Goal: Obtain resource: Download file/media

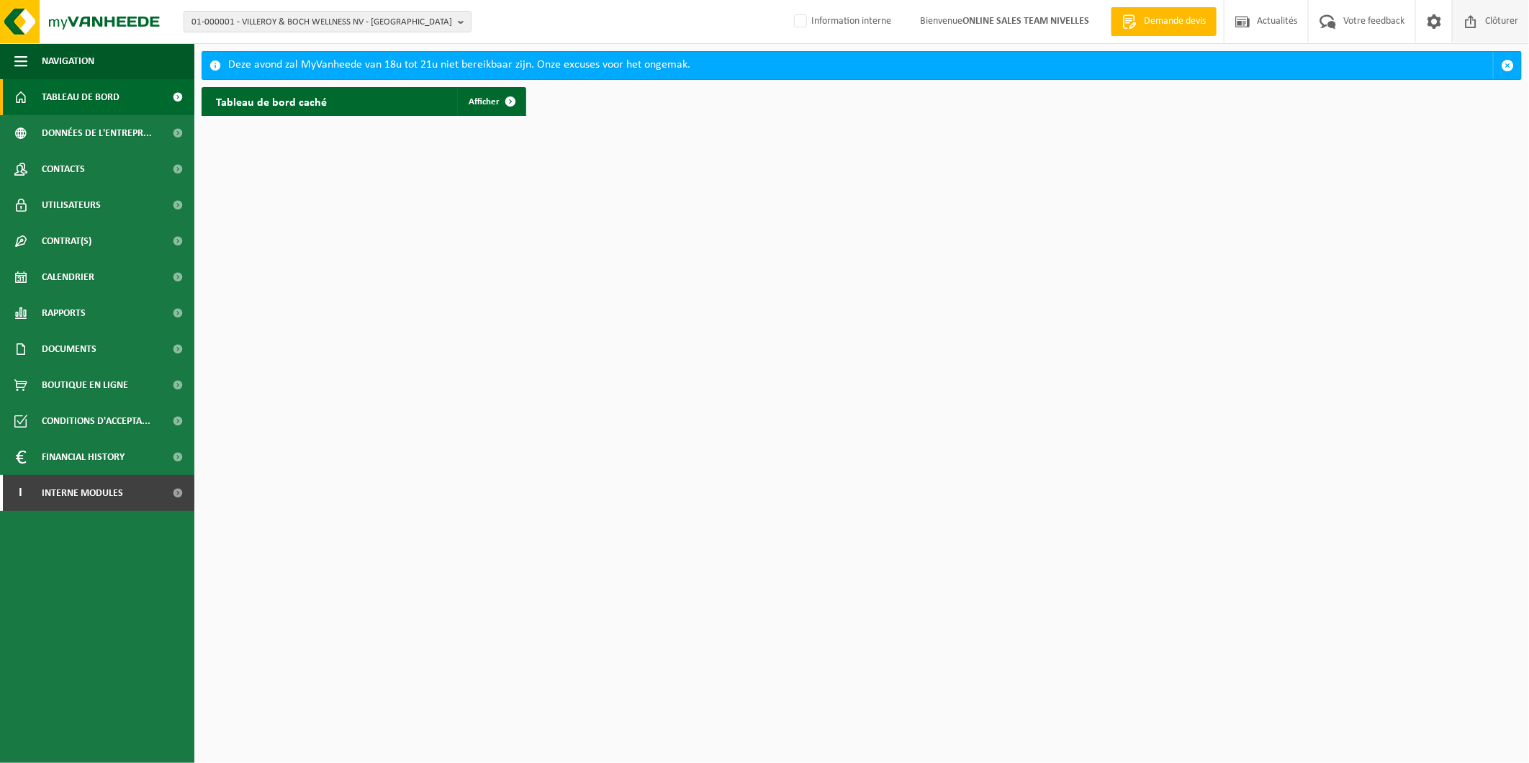
click at [1484, 17] on span "Clôturer" at bounding box center [1501, 21] width 40 height 42
click at [383, 17] on span "01-000001 - VILLEROY & BOCH WELLNESS NV - [GEOGRAPHIC_DATA]" at bounding box center [321, 23] width 261 height 22
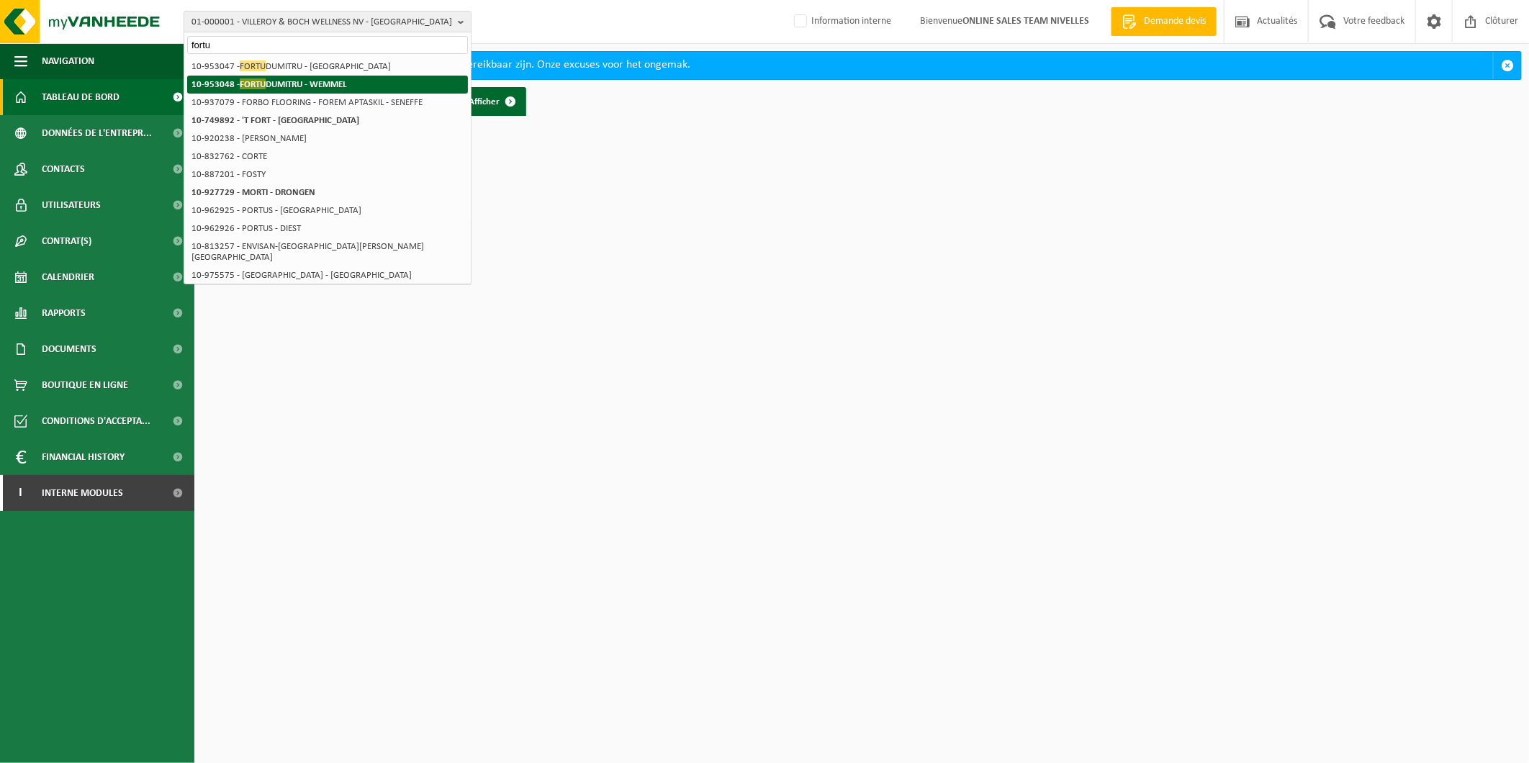
type input "fortu"
click at [338, 82] on strong "10-953048 - [PERSON_NAME] - WEMMEL" at bounding box center [268, 83] width 155 height 11
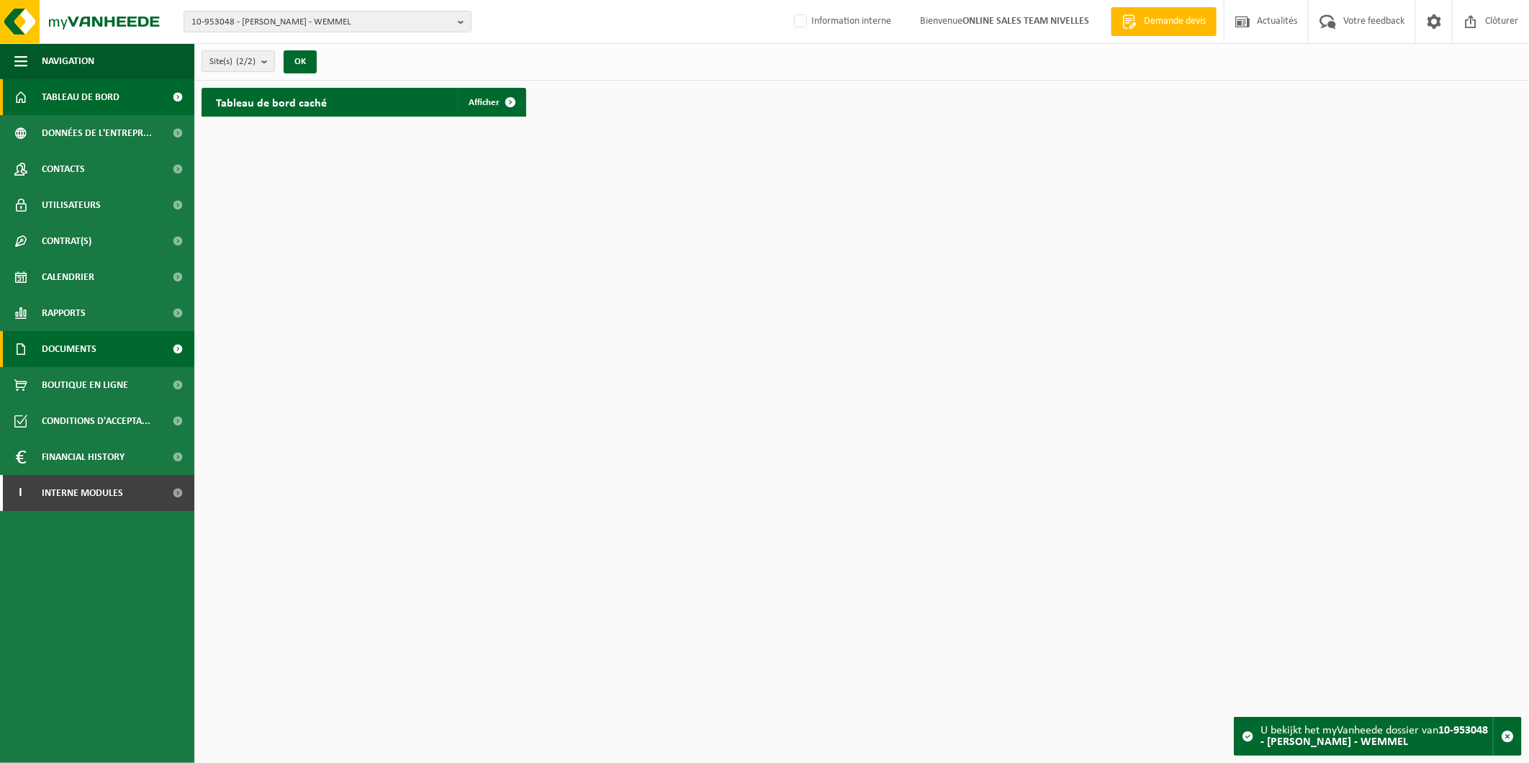
click at [125, 346] on link "Documents" at bounding box center [97, 349] width 194 height 36
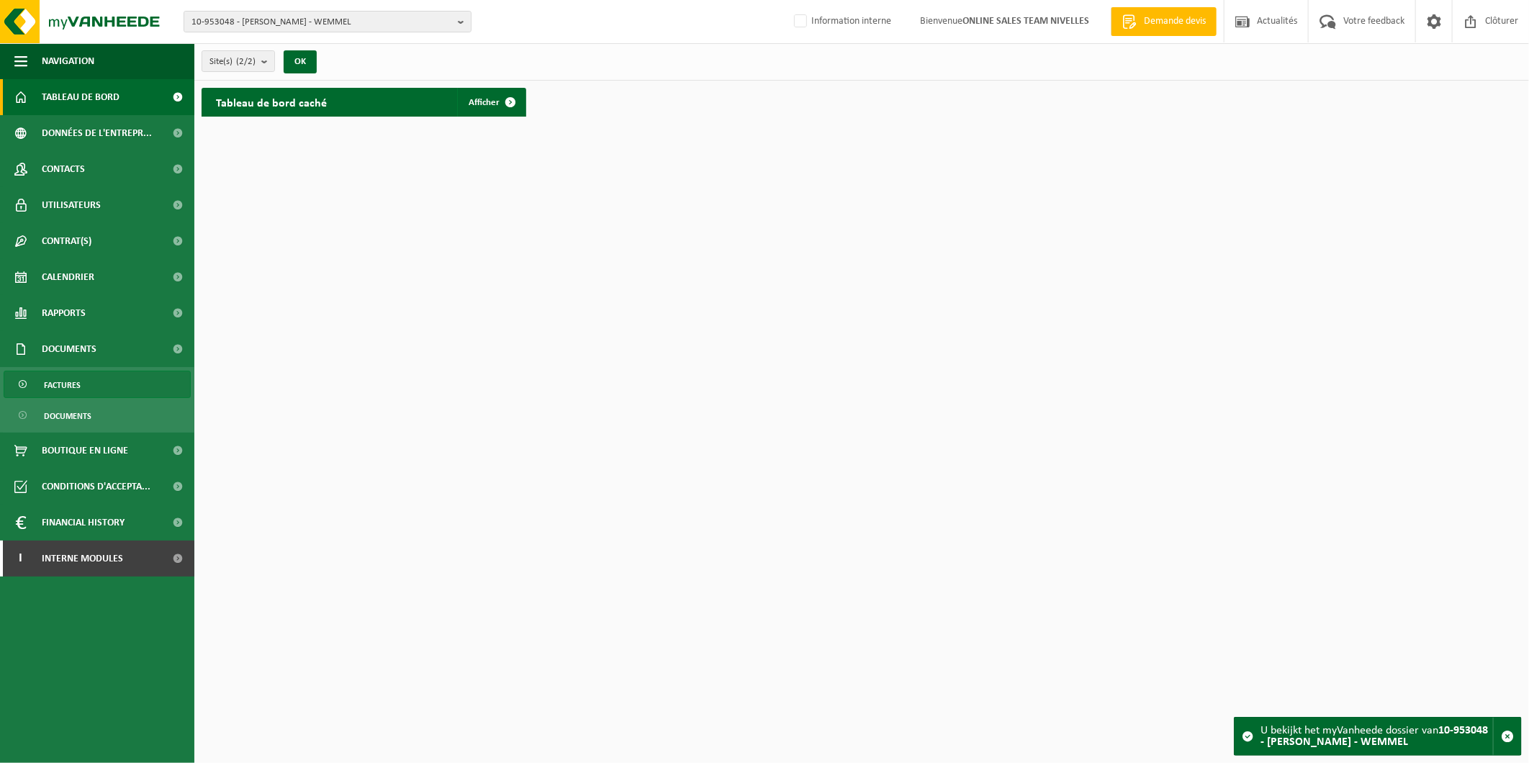
click at [85, 379] on link "Factures" at bounding box center [97, 384] width 187 height 27
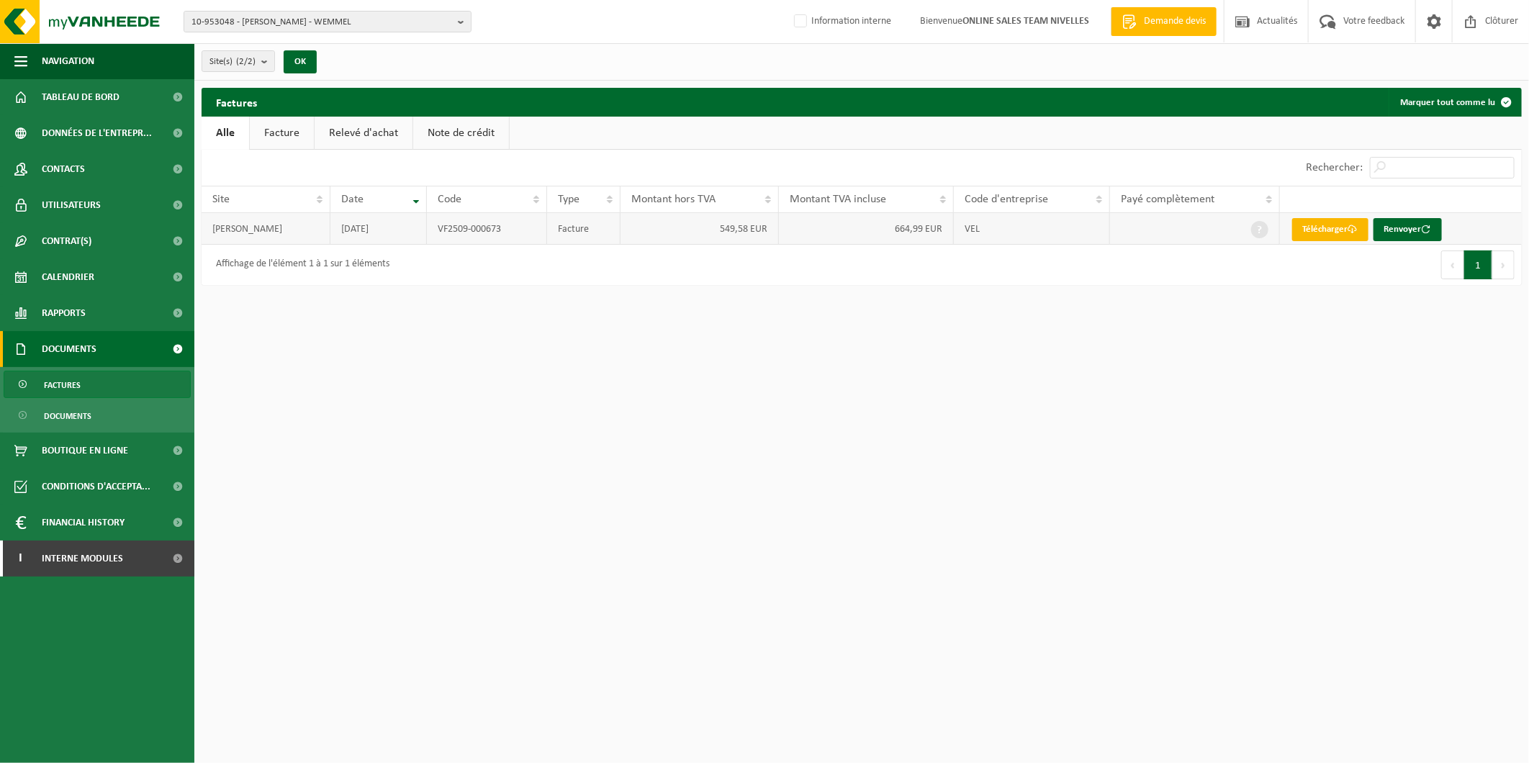
click at [1327, 221] on link "Télécharger" at bounding box center [1330, 229] width 76 height 23
click at [1333, 231] on link "Télécharger" at bounding box center [1330, 229] width 76 height 23
